Goal: Information Seeking & Learning: Check status

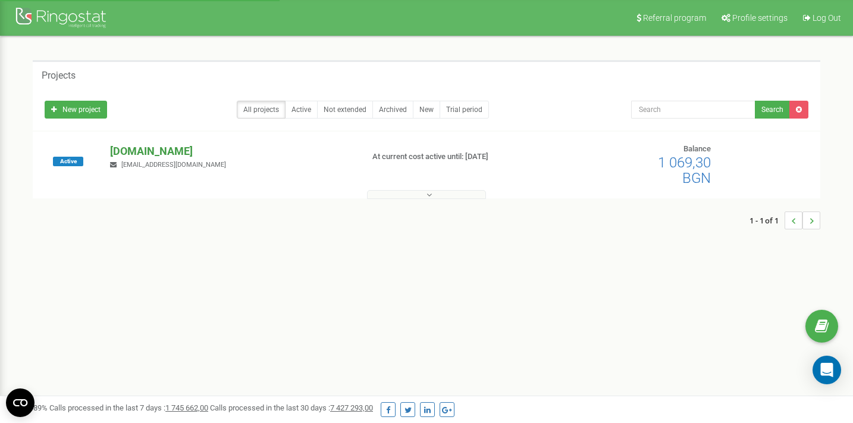
click at [139, 146] on p "[DOMAIN_NAME]" at bounding box center [231, 150] width 243 height 15
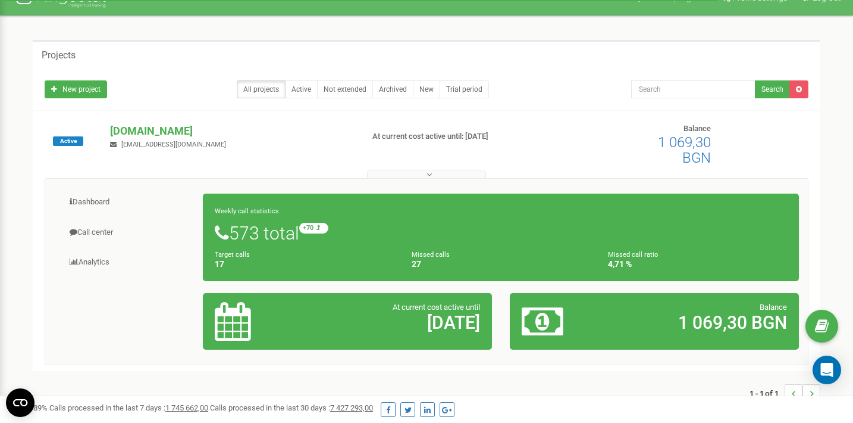
scroll to position [26, 0]
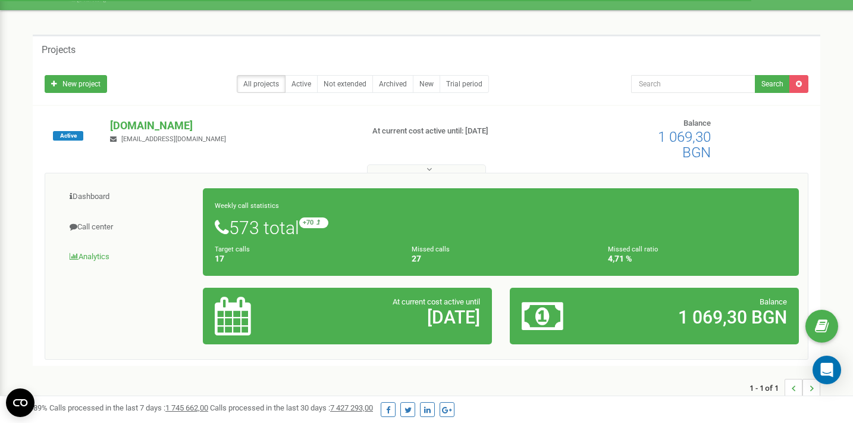
click at [87, 260] on link "Analytics" at bounding box center [128, 256] width 149 height 29
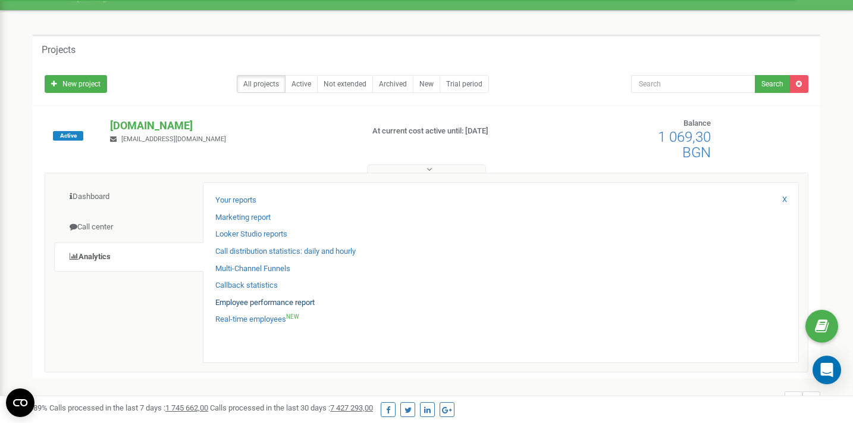
click at [259, 298] on link "Employee performance report" at bounding box center [264, 302] width 99 height 11
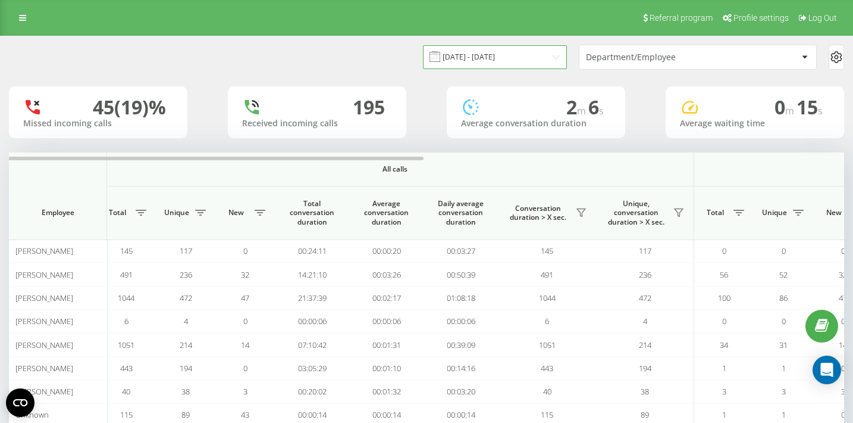
click at [531, 58] on input "[DATE] - [DATE]" at bounding box center [495, 56] width 144 height 23
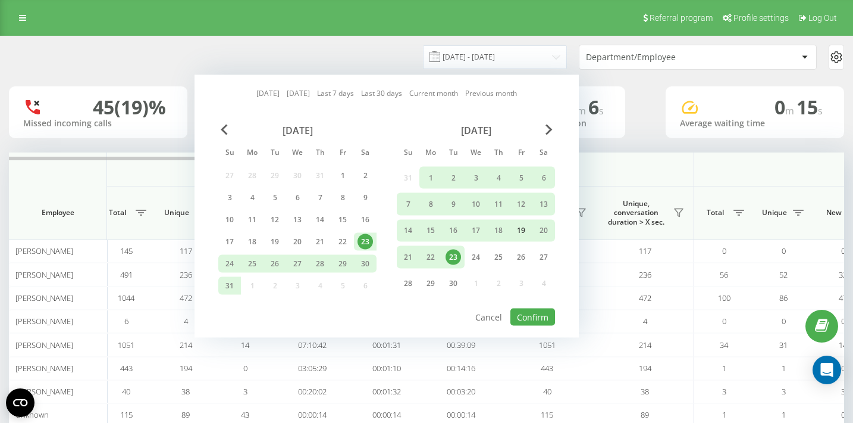
click at [525, 229] on div "19" at bounding box center [521, 230] width 15 height 15
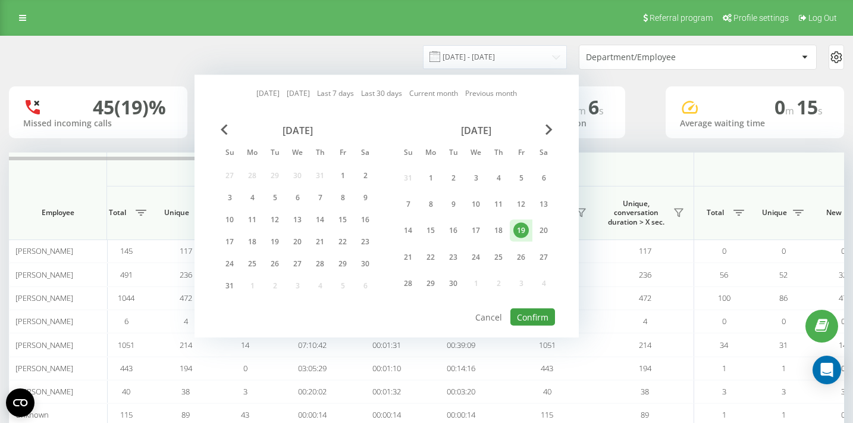
click at [531, 316] on button "Confirm" at bounding box center [533, 316] width 45 height 17
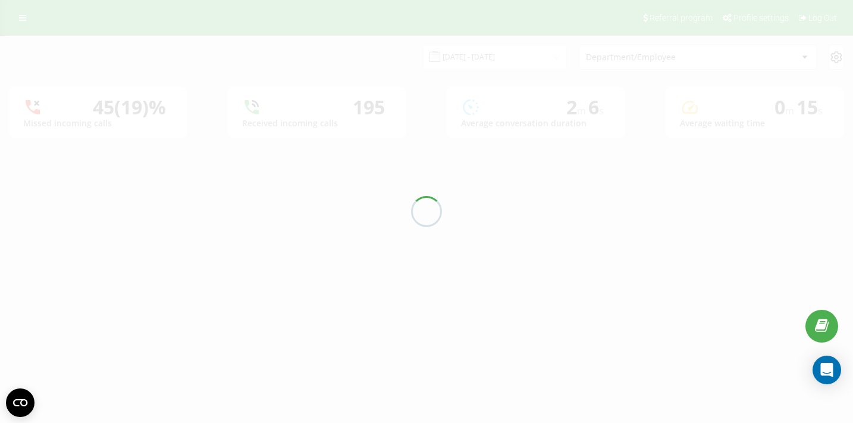
type input "[DATE] - [DATE]"
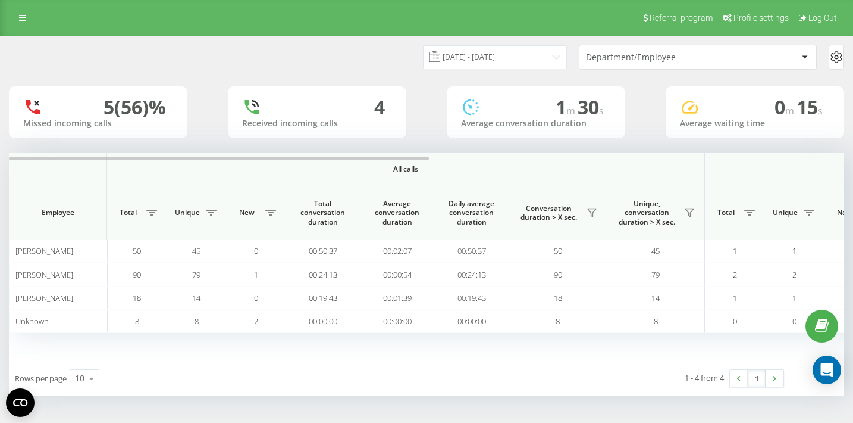
click at [409, 0] on div "Referral program Profile settings Log Out" at bounding box center [426, 18] width 853 height 36
